Goal: Check status: Check status

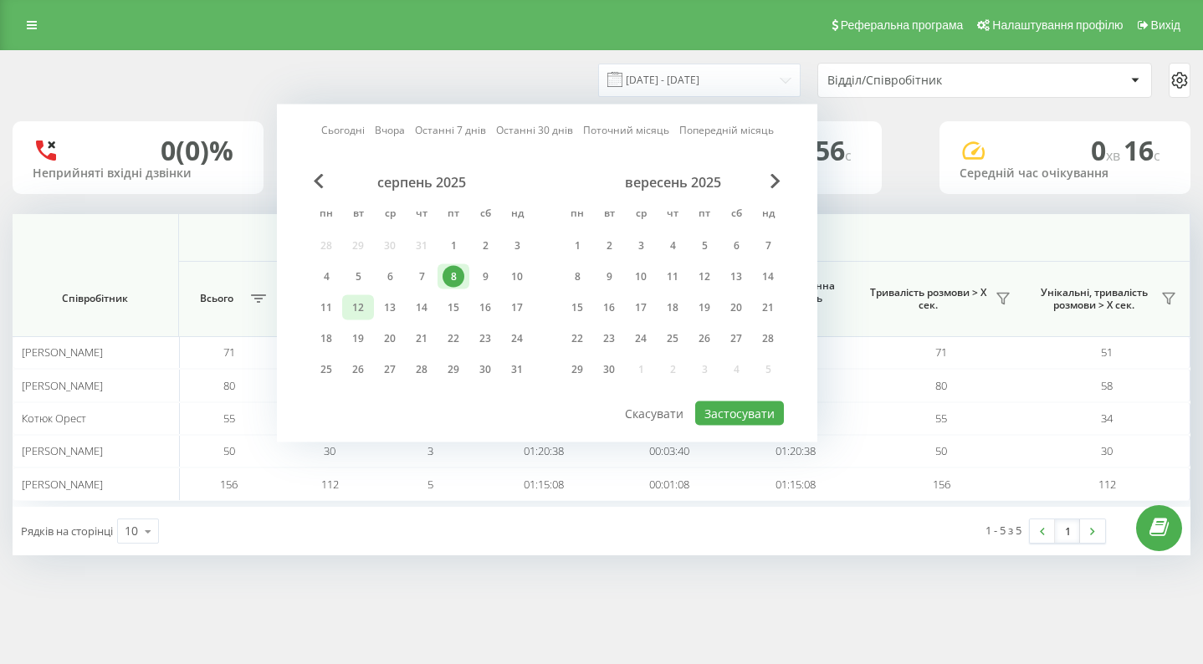
click at [357, 313] on div "12" at bounding box center [358, 308] width 22 height 22
click at [751, 407] on button "Застосувати" at bounding box center [739, 414] width 89 height 24
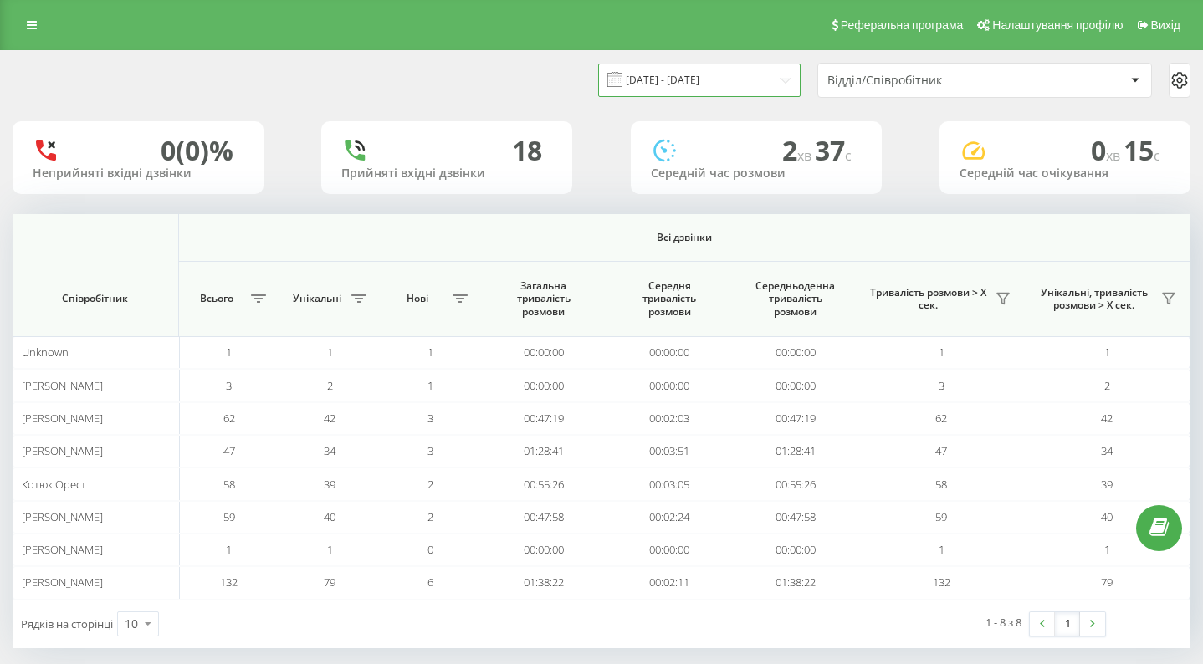
click at [761, 82] on input "[DATE] - [DATE]" at bounding box center [699, 80] width 202 height 33
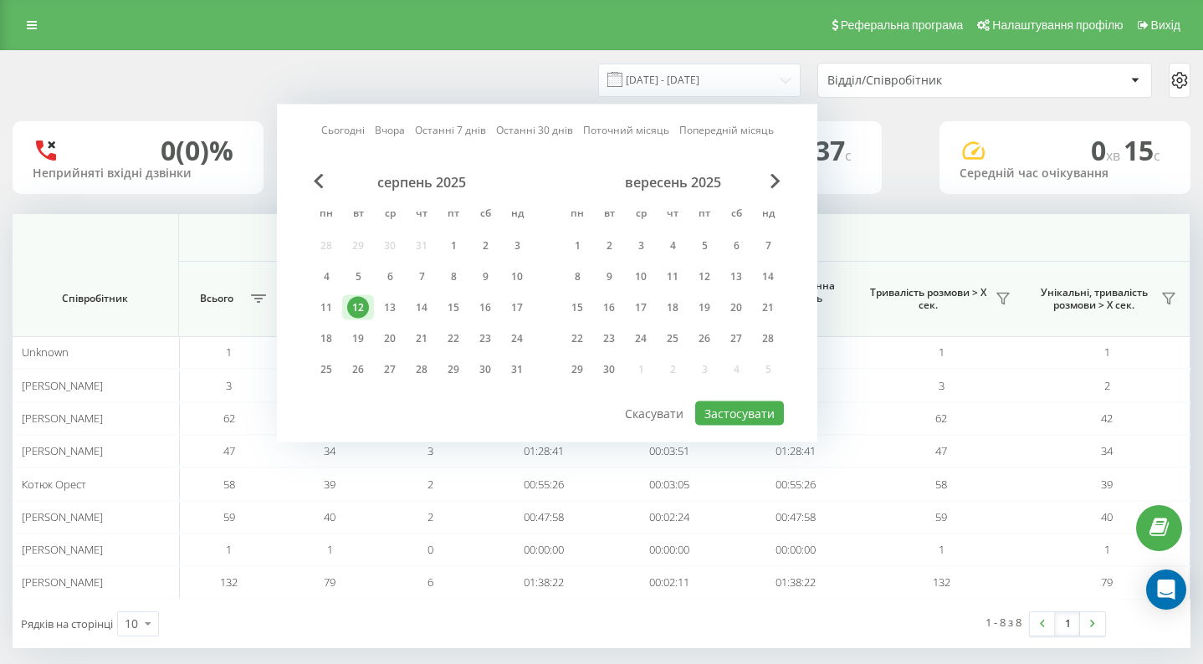
click at [233, 201] on div "[DATE] - [DATE] Сьогодні Вчора Останні 7 днів Останні 30 днів Поточний місяць П…" at bounding box center [602, 349] width 1178 height 597
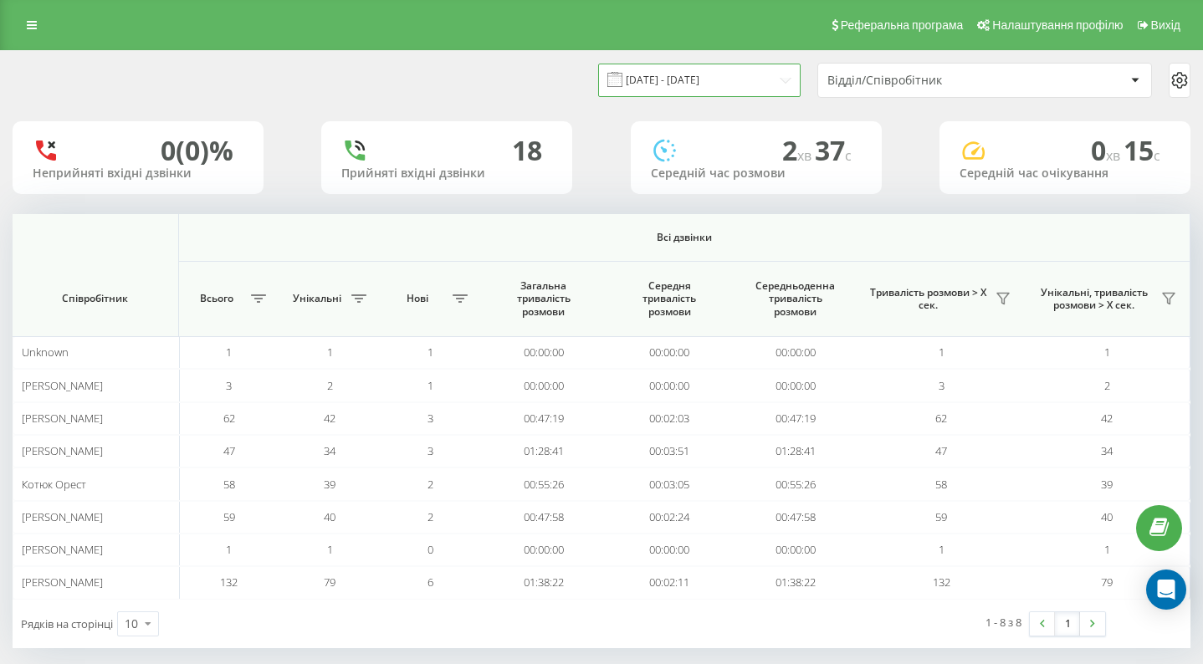
click at [708, 64] on input "[DATE] - [DATE]" at bounding box center [699, 80] width 202 height 33
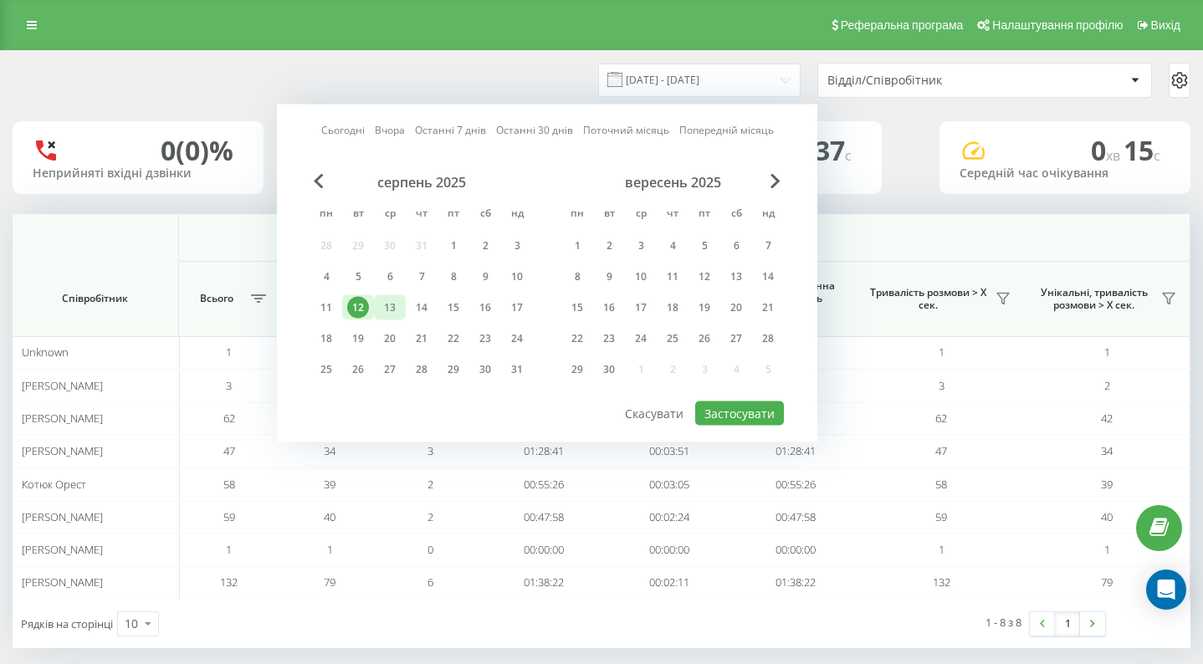
click at [385, 319] on div "13" at bounding box center [390, 307] width 32 height 25
click at [325, 331] on div "18" at bounding box center [326, 339] width 22 height 22
click at [320, 332] on div "18" at bounding box center [326, 339] width 22 height 22
click at [767, 418] on button "Застосувати" at bounding box center [739, 414] width 89 height 24
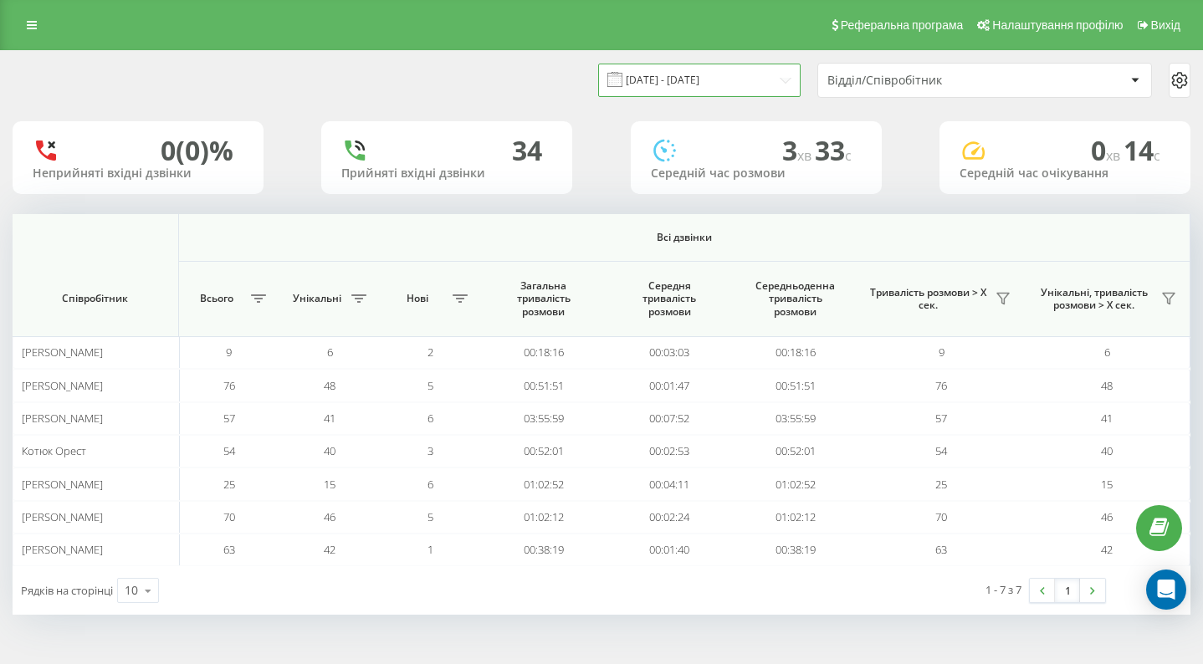
click at [692, 77] on input "[DATE] - [DATE]" at bounding box center [699, 80] width 202 height 33
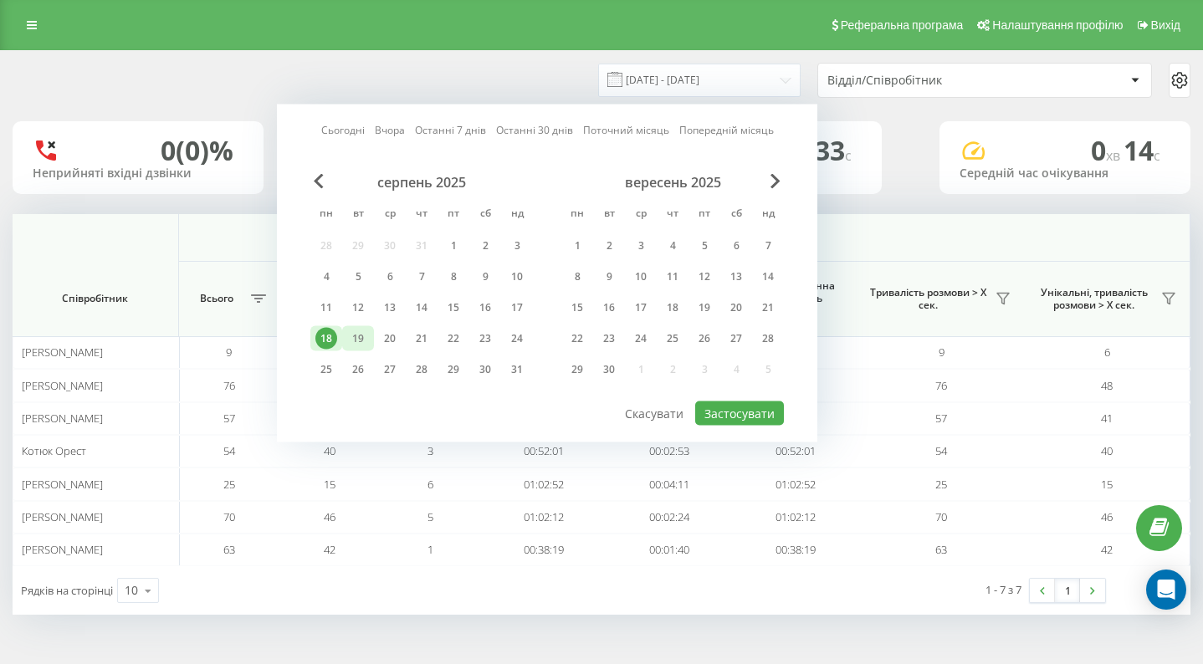
click at [368, 336] on div "19" at bounding box center [358, 339] width 22 height 22
click at [719, 404] on button "Застосувати" at bounding box center [739, 414] width 89 height 24
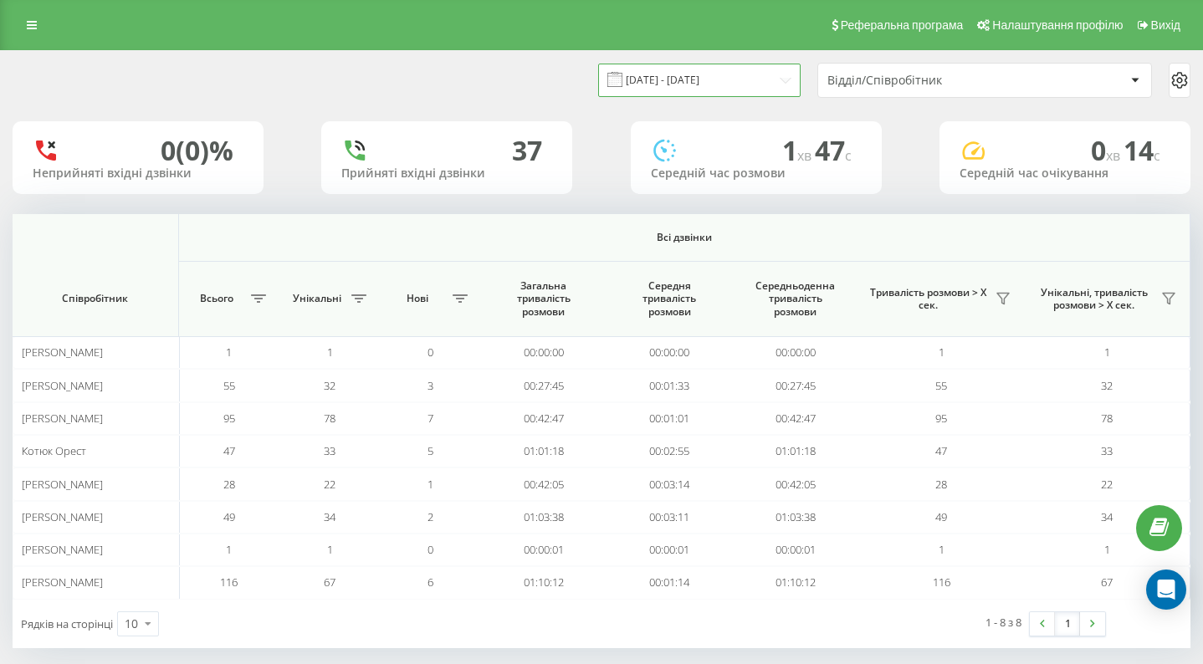
click at [719, 88] on input "[DATE] - [DATE]" at bounding box center [699, 80] width 202 height 33
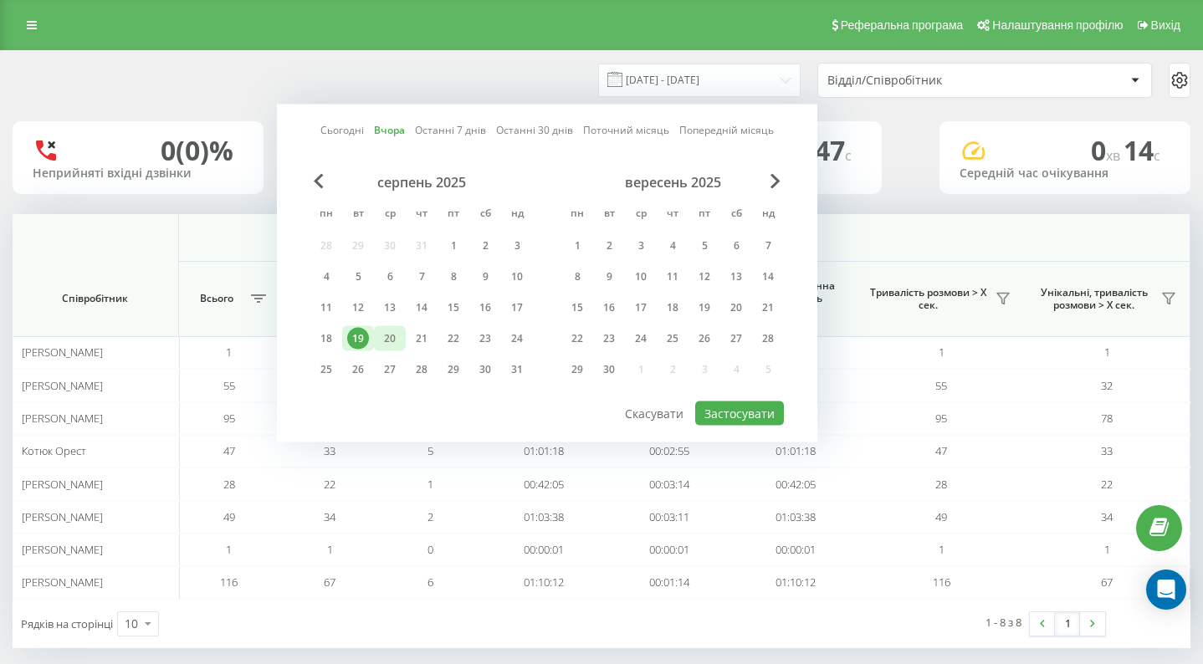
click at [377, 339] on div "20" at bounding box center [390, 338] width 32 height 25
click at [720, 415] on button "Застосувати" at bounding box center [739, 414] width 89 height 24
type input "[DATE] - [DATE]"
